Goal: Find specific page/section: Find specific page/section

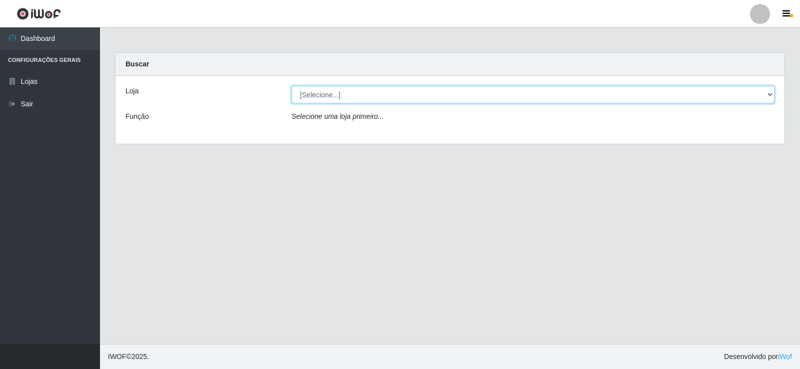
click at [320, 91] on select "[Selecione...] Supermercado Manaira" at bounding box center [532, 94] width 483 height 17
select select "443"
click at [291, 86] on select "[Selecione...] Supermercado Manaira" at bounding box center [532, 94] width 483 height 17
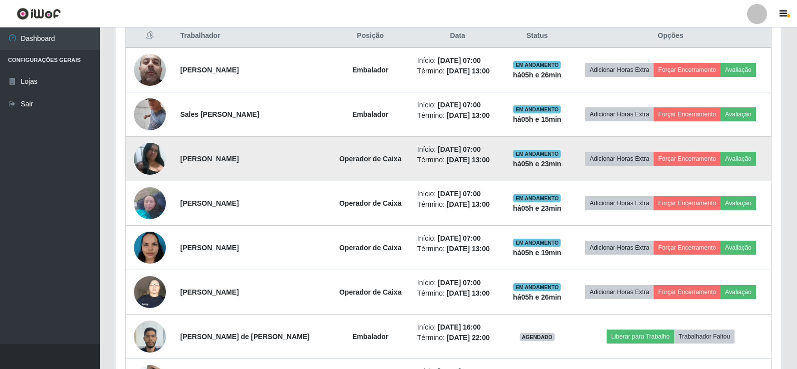
scroll to position [372, 0]
